Goal: Information Seeking & Learning: Learn about a topic

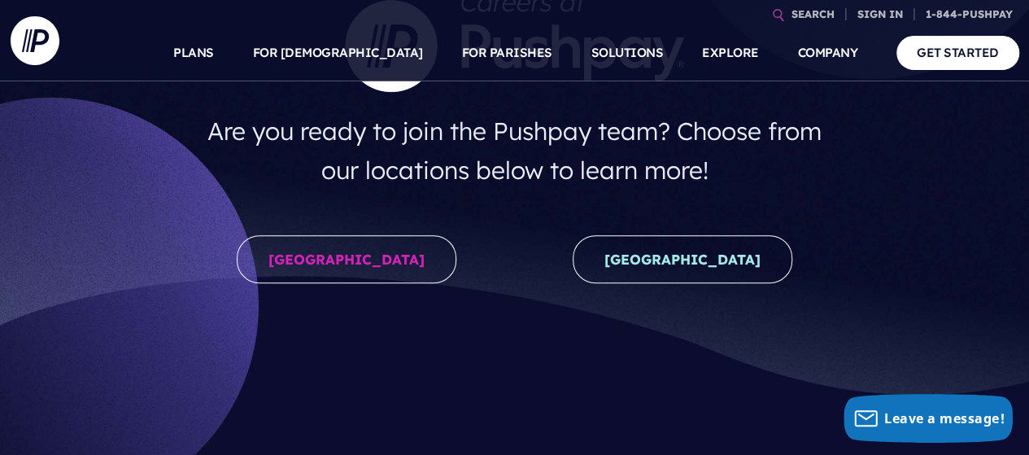
scroll to position [241, 0]
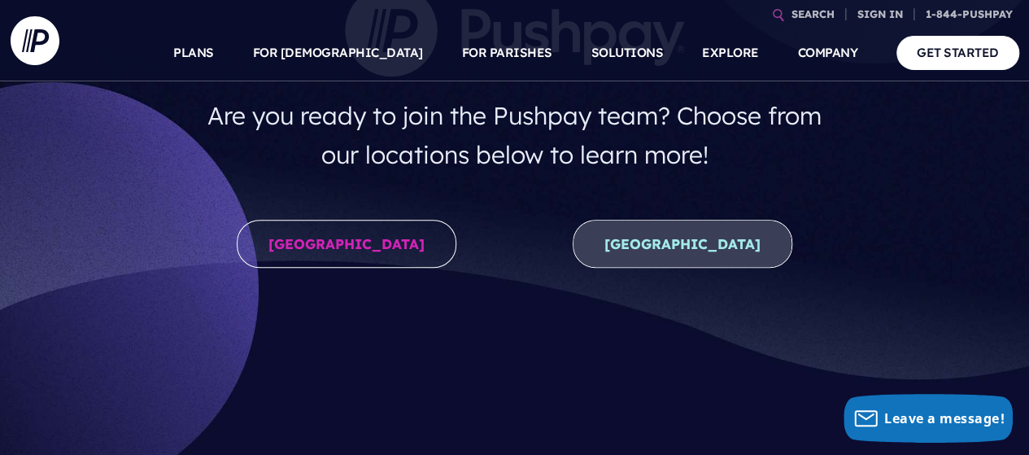
click at [691, 229] on link "[GEOGRAPHIC_DATA]" at bounding box center [683, 244] width 220 height 48
click at [684, 239] on link "[GEOGRAPHIC_DATA]" at bounding box center [683, 244] width 220 height 48
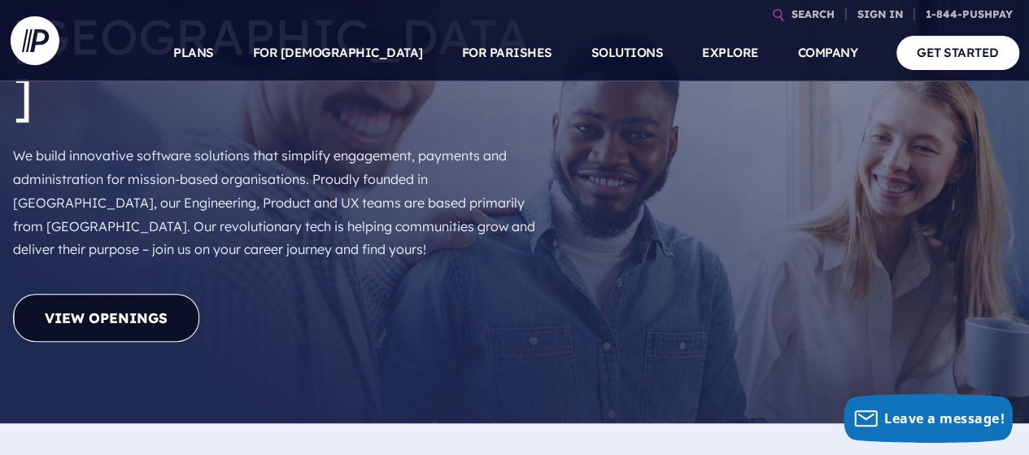
click at [132, 294] on link "View Openings" at bounding box center [106, 318] width 186 height 48
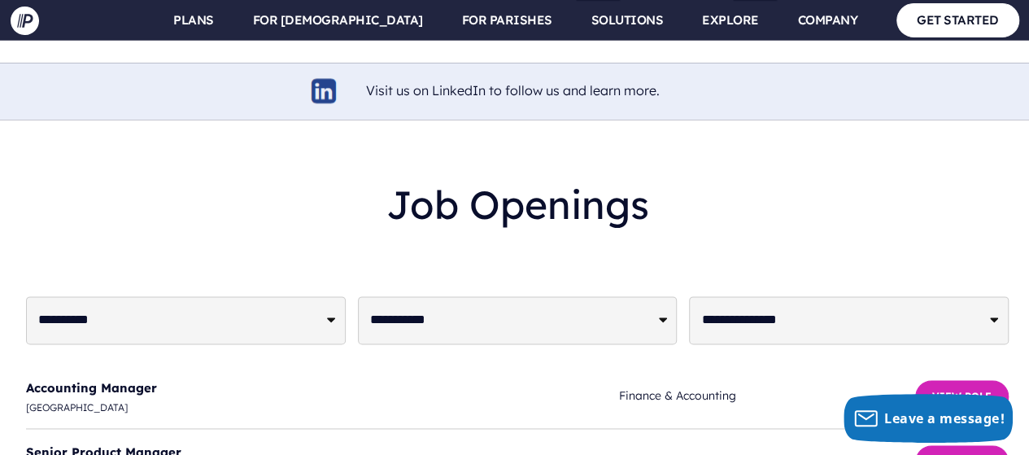
scroll to position [4048, 0]
click at [974, 379] on button "View Role" at bounding box center [962, 395] width 94 height 33
click at [969, 444] on button "View Role" at bounding box center [962, 460] width 94 height 33
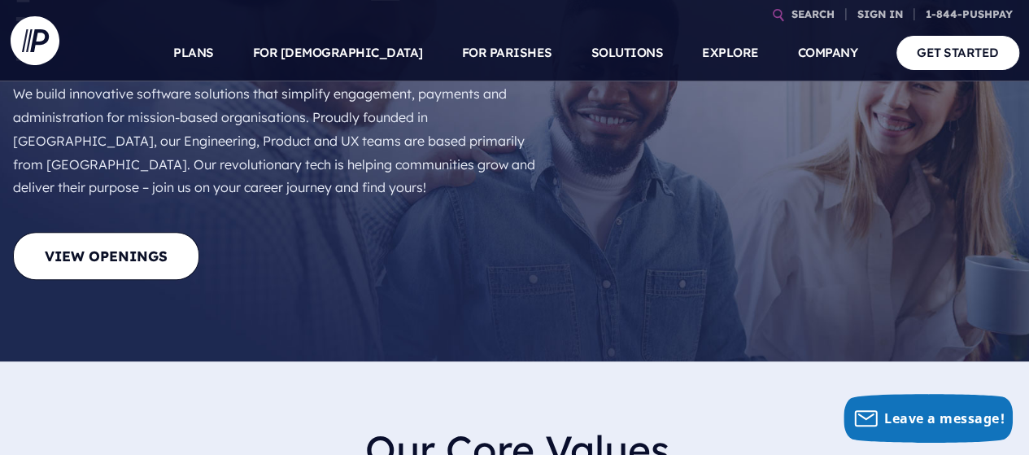
scroll to position [0, 0]
